Goal: Task Accomplishment & Management: Manage account settings

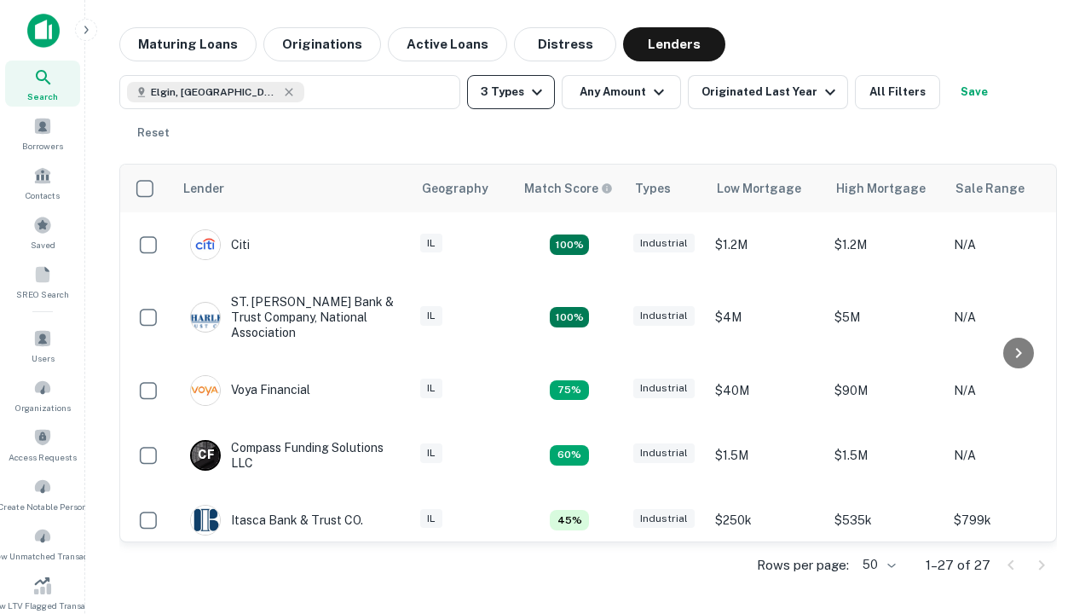
click at [511, 92] on button "3 Types" at bounding box center [511, 92] width 88 height 34
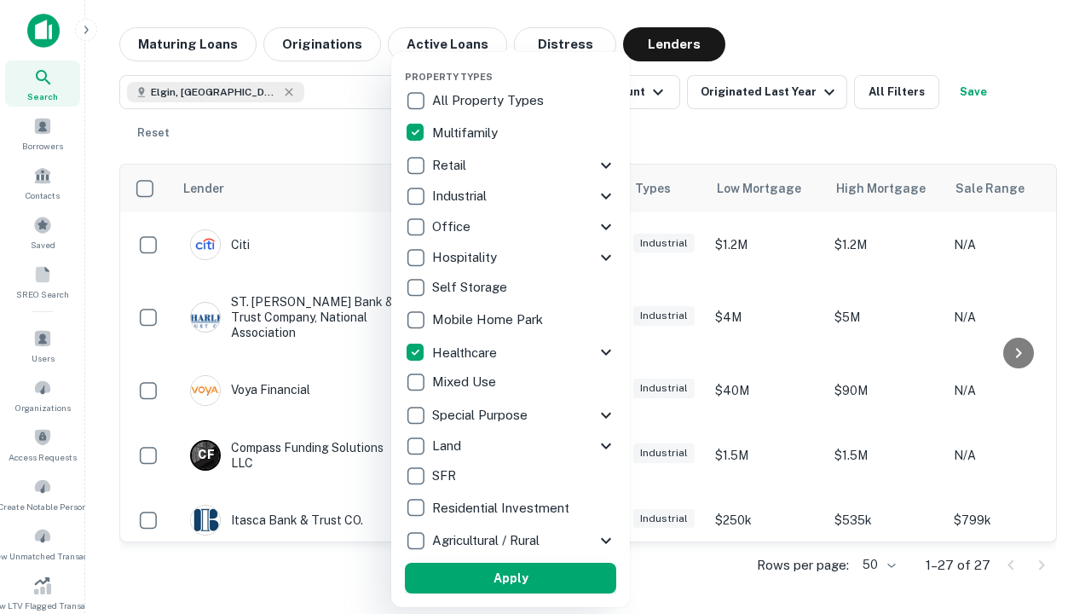
click at [511, 578] on button "Apply" at bounding box center [510, 578] width 211 height 31
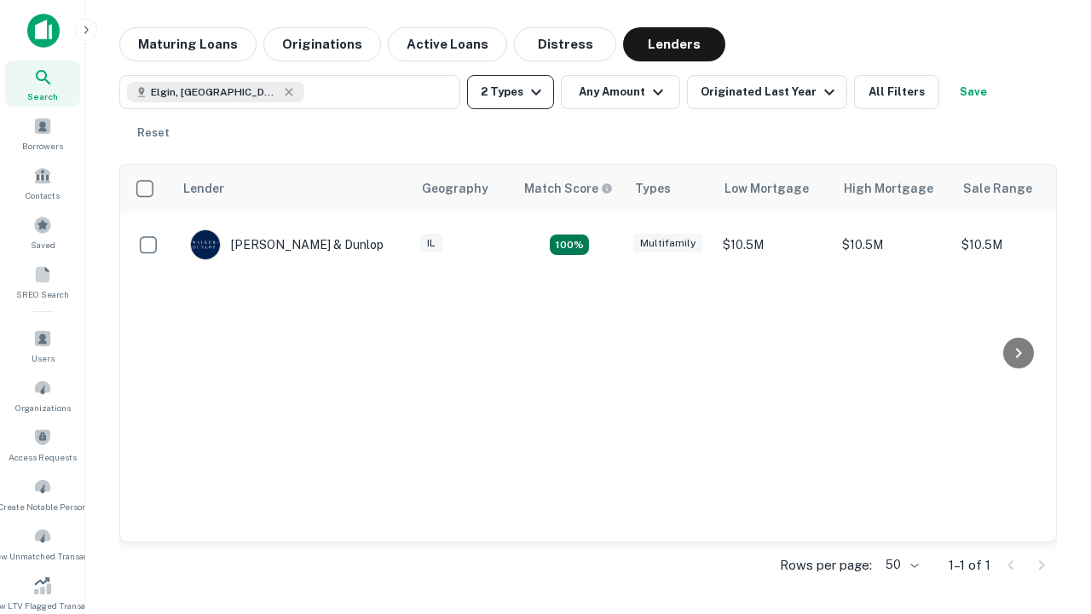
click at [511, 92] on button "2 Types" at bounding box center [510, 92] width 87 height 34
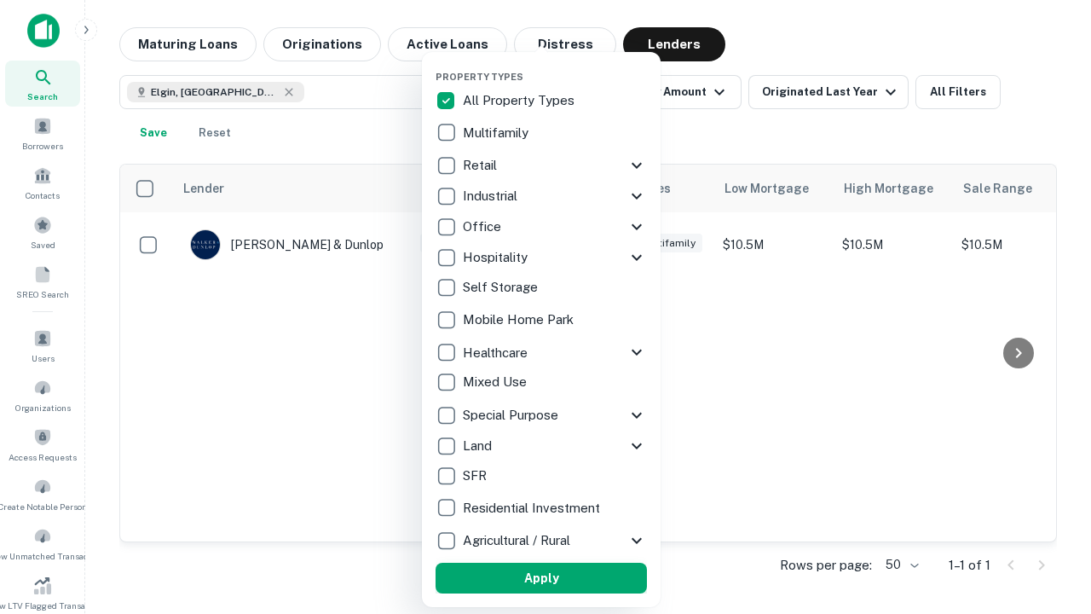
click at [541, 578] on button "Apply" at bounding box center [541, 578] width 211 height 31
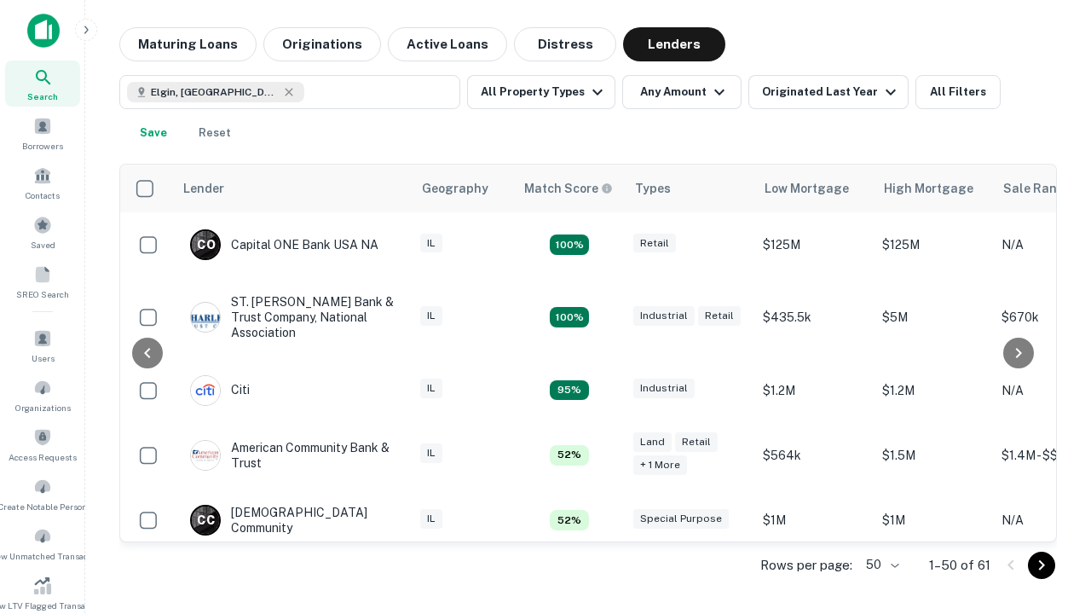
scroll to position [315, 0]
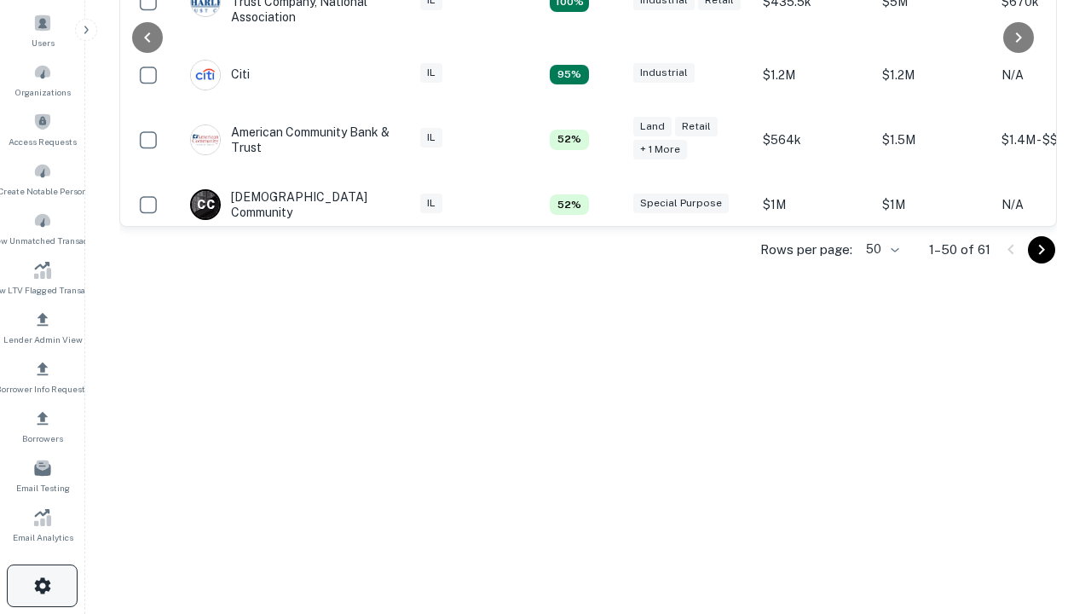
click at [42, 586] on icon "button" at bounding box center [42, 585] width 20 height 20
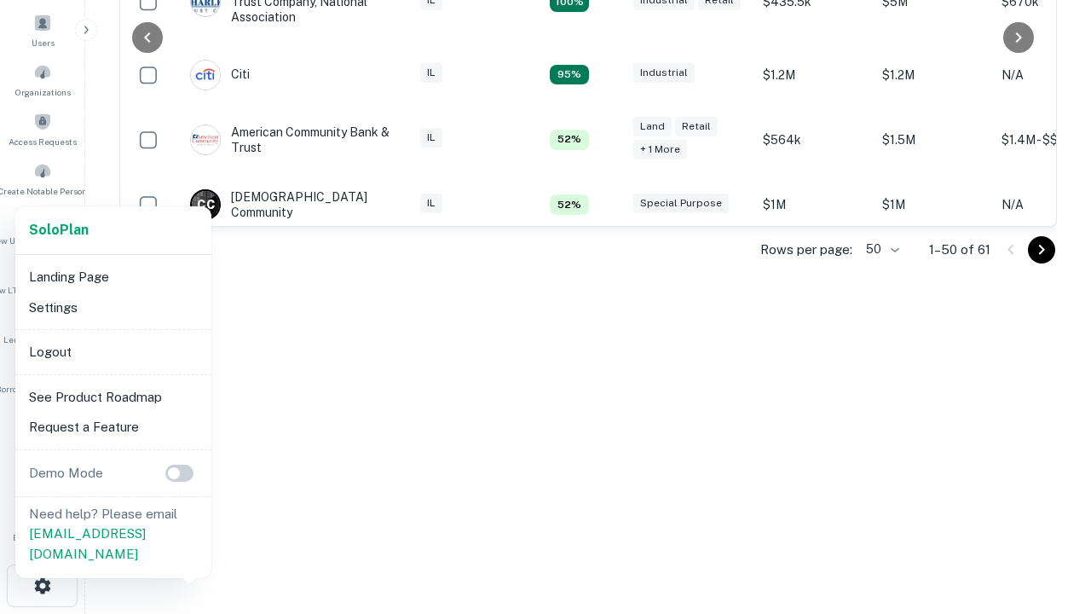
click at [113, 351] on li "Logout" at bounding box center [113, 352] width 182 height 31
